Goal: Find specific page/section: Find specific page/section

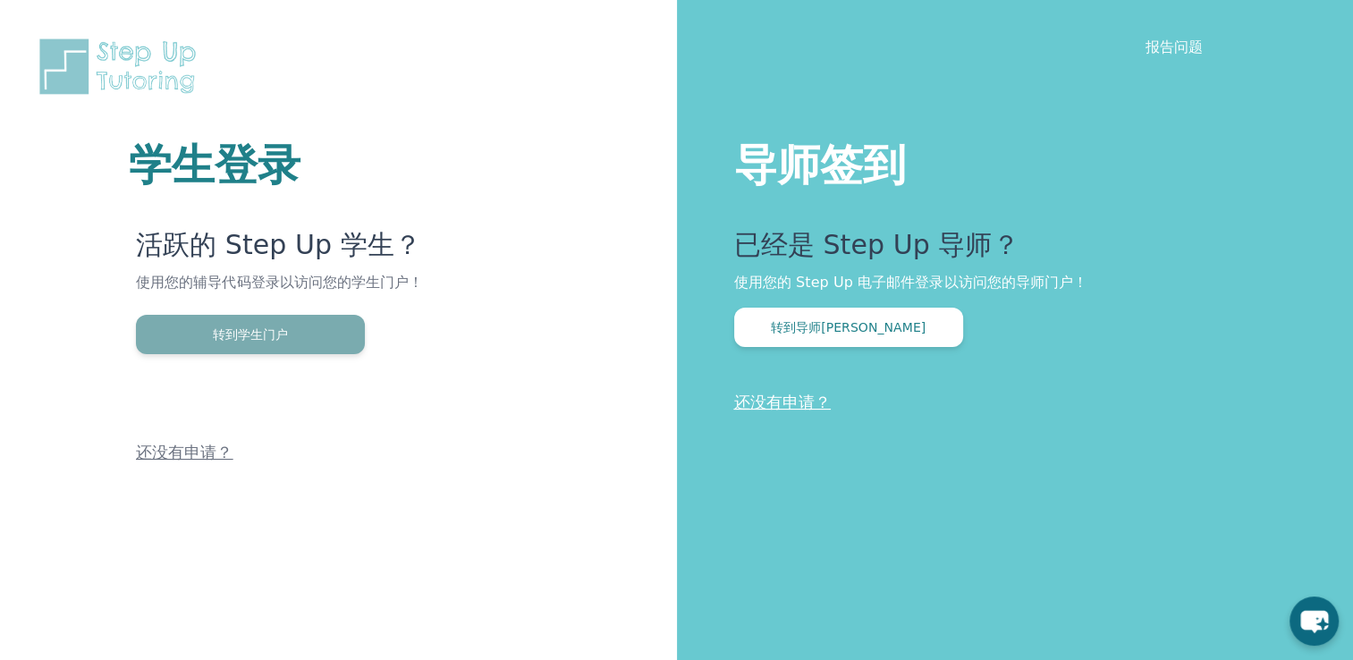
click at [289, 345] on button "转到学生门户" at bounding box center [250, 334] width 229 height 39
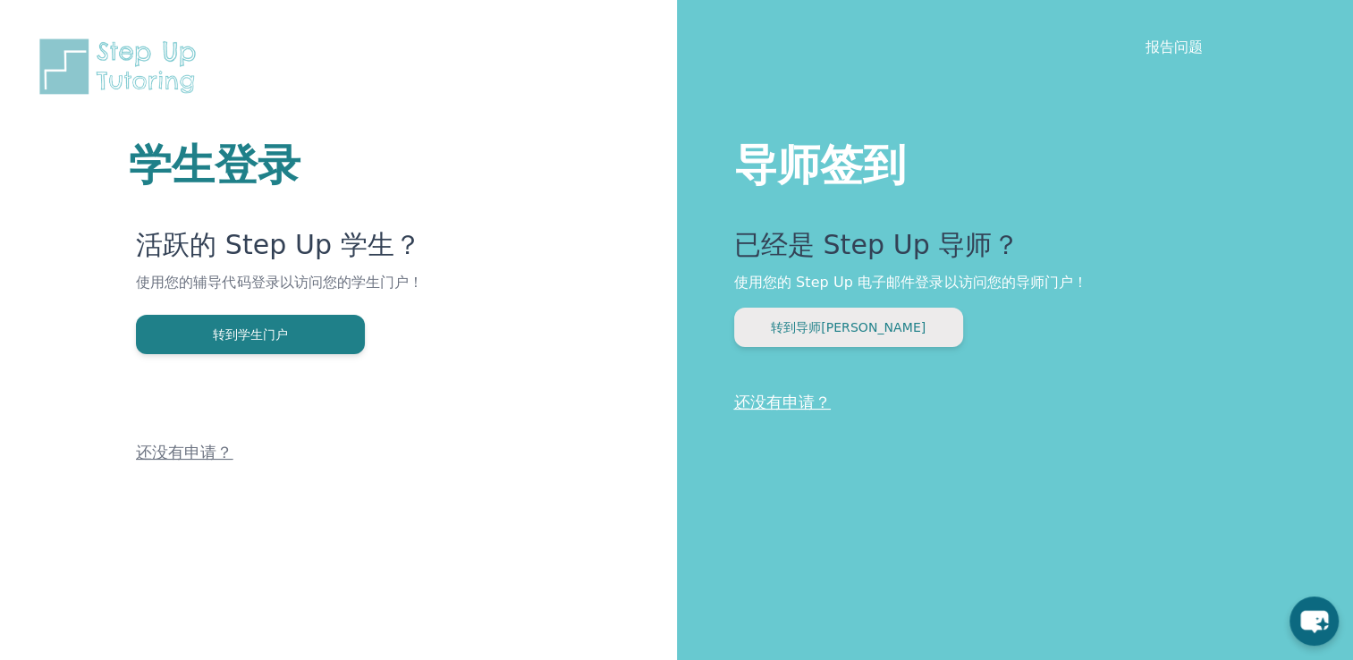
click at [858, 333] on button "转到导师门户" at bounding box center [848, 327] width 229 height 39
